Goal: Transaction & Acquisition: Purchase product/service

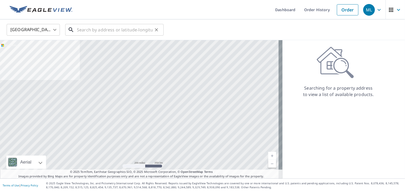
click at [88, 30] on input "text" at bounding box center [115, 29] width 76 height 15
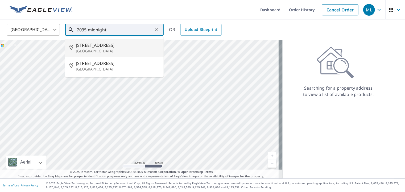
click at [99, 46] on span "[STREET_ADDRESS]" at bounding box center [117, 45] width 83 height 6
type input "[STREET_ADDRESS]"
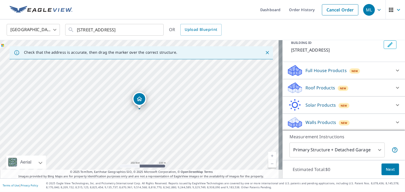
click at [315, 89] on p "Roof Products" at bounding box center [320, 88] width 30 height 6
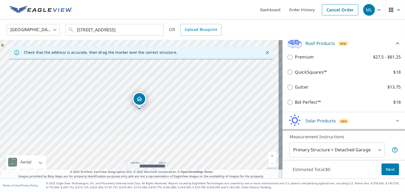
scroll to position [86, 0]
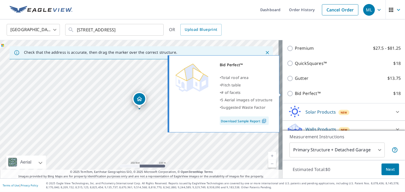
click at [287, 93] on input "Bid Perfect™ $18" at bounding box center [291, 93] width 8 height 6
checkbox input "true"
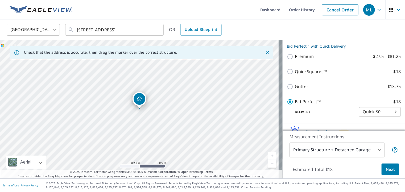
scroll to position [113, 0]
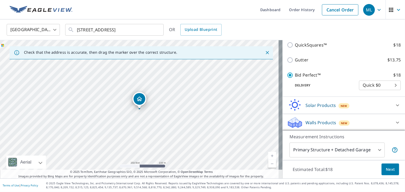
click at [387, 168] on span "Next" at bounding box center [390, 169] width 9 height 7
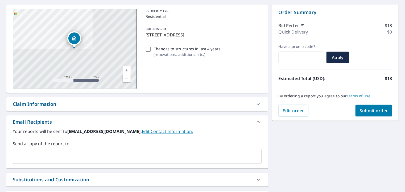
scroll to position [27, 0]
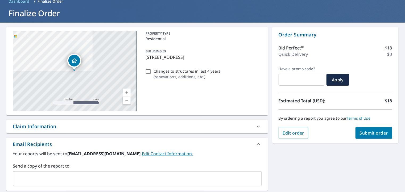
click at [364, 131] on span "Submit order" at bounding box center [373, 133] width 28 height 6
